Goal: Information Seeking & Learning: Learn about a topic

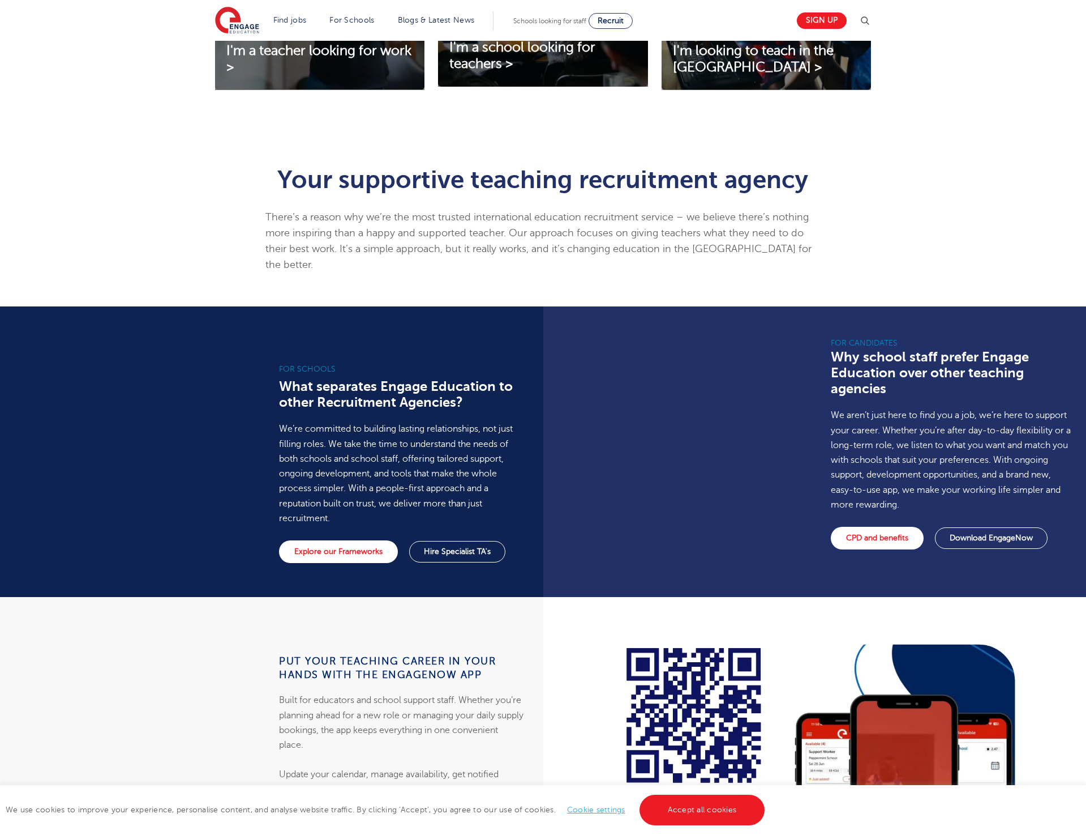
scroll to position [550, 0]
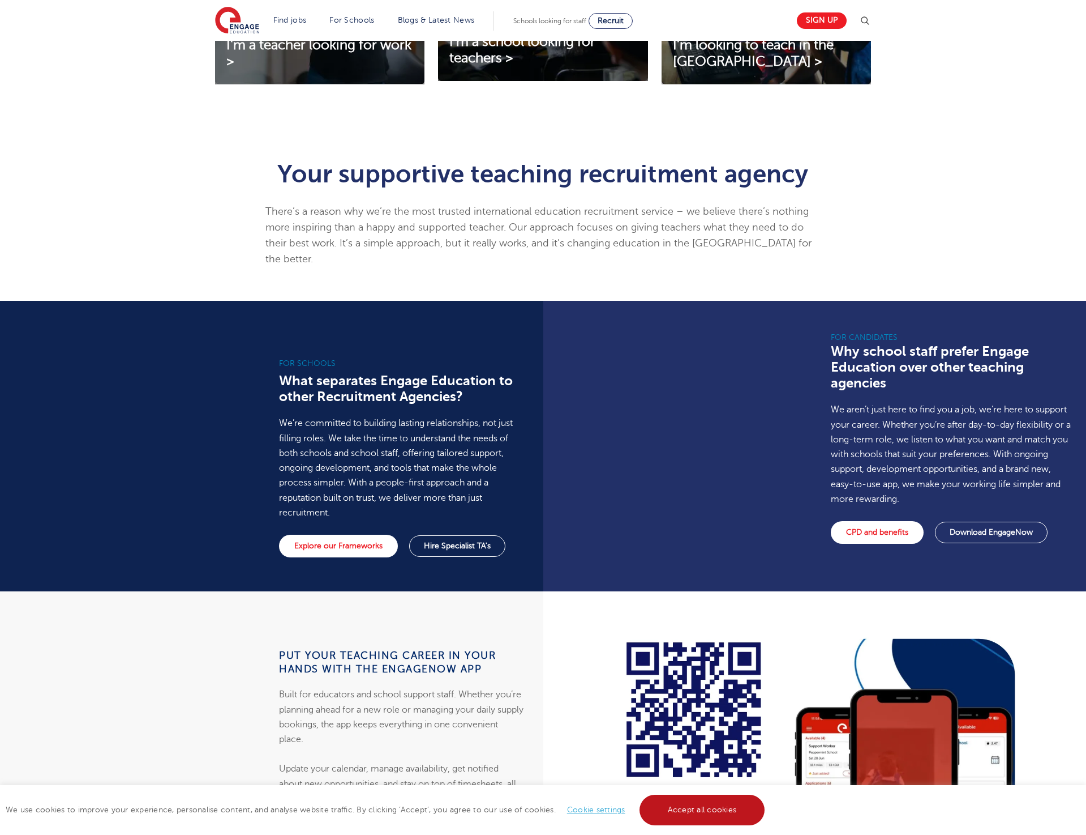
click at [700, 808] on link "Accept all cookies" at bounding box center [703, 809] width 126 height 31
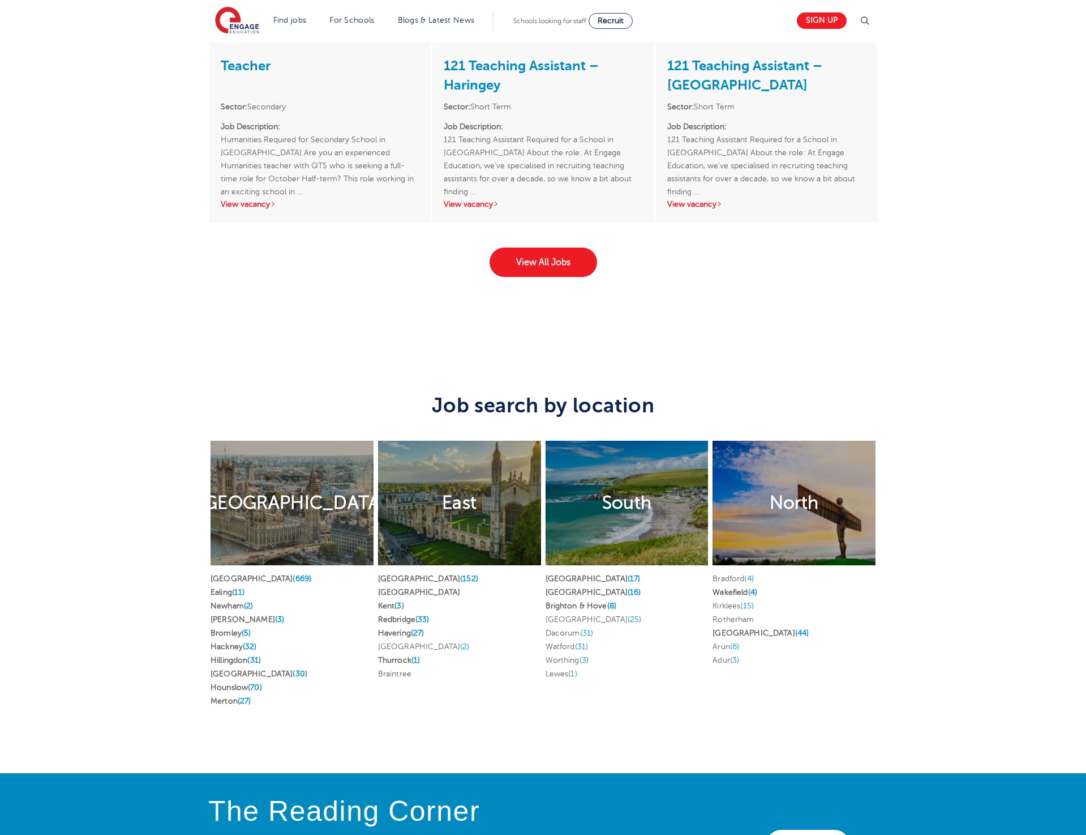
scroll to position [2182, 0]
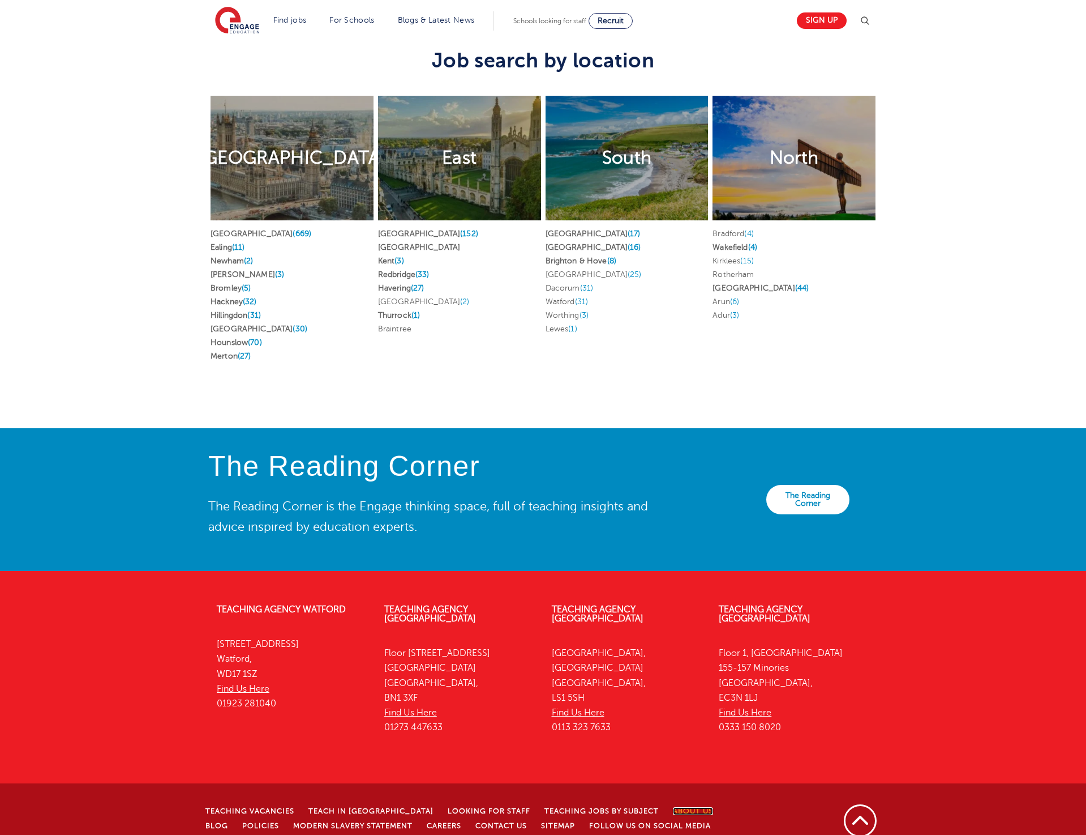
click at [673, 807] on link "About Us" at bounding box center [693, 811] width 40 height 8
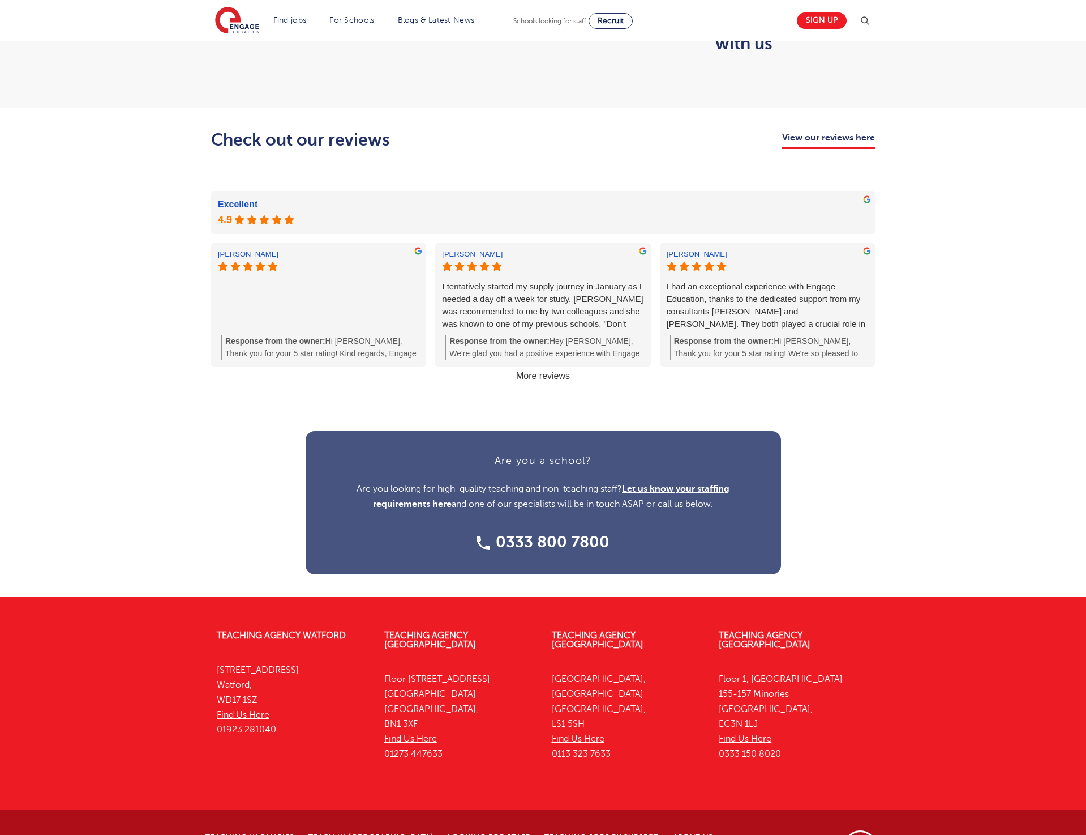
scroll to position [1122, 0]
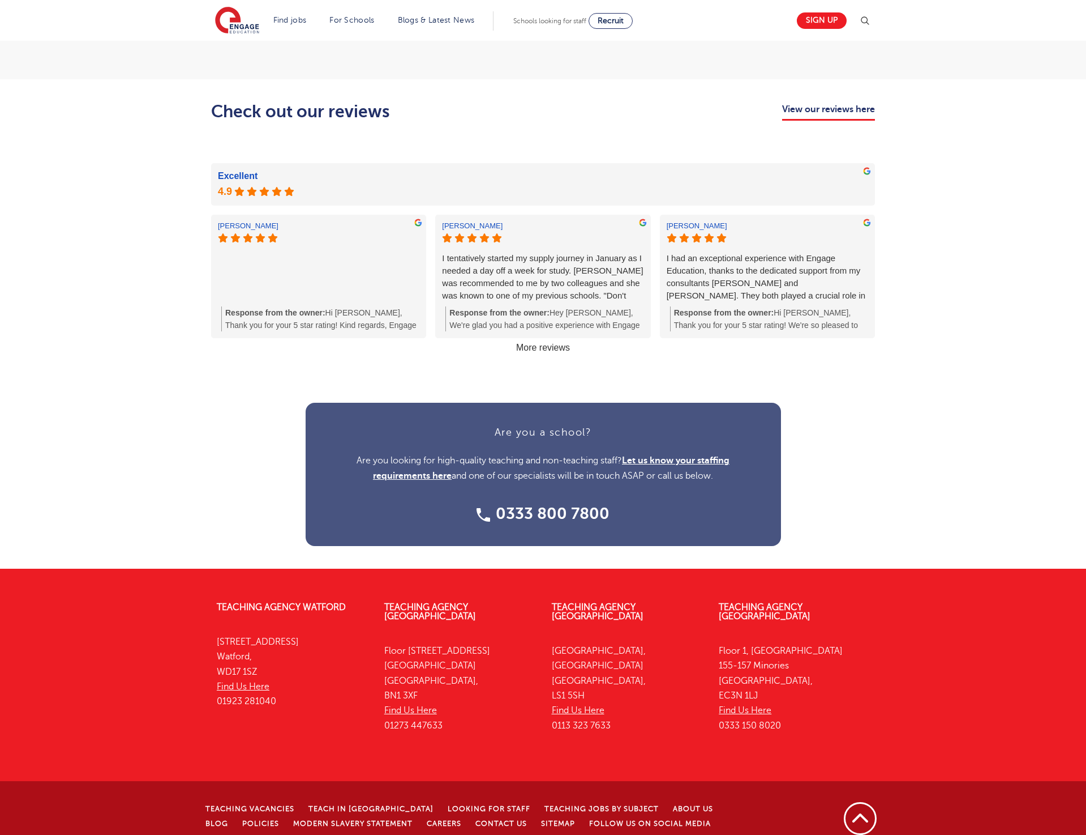
click at [86, 325] on div "Check out our reviews View our reviews here Excellent [PERSON_NAME] Response fr…" at bounding box center [543, 229] width 1086 height 301
click at [173, 425] on div "Are you a school? Are you looking for high-quality teaching and non-teaching st…" at bounding box center [543, 474] width 1086 height 189
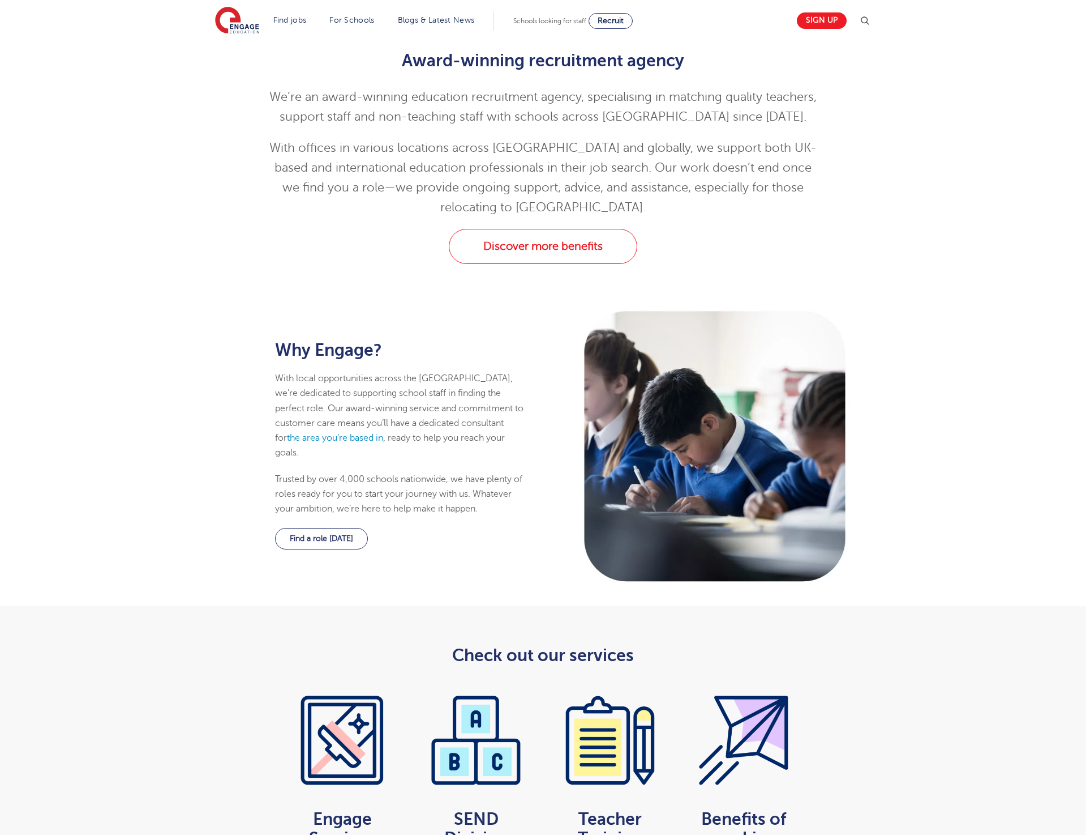
scroll to position [0, 0]
